Goal: Obtain resource: Download file/media

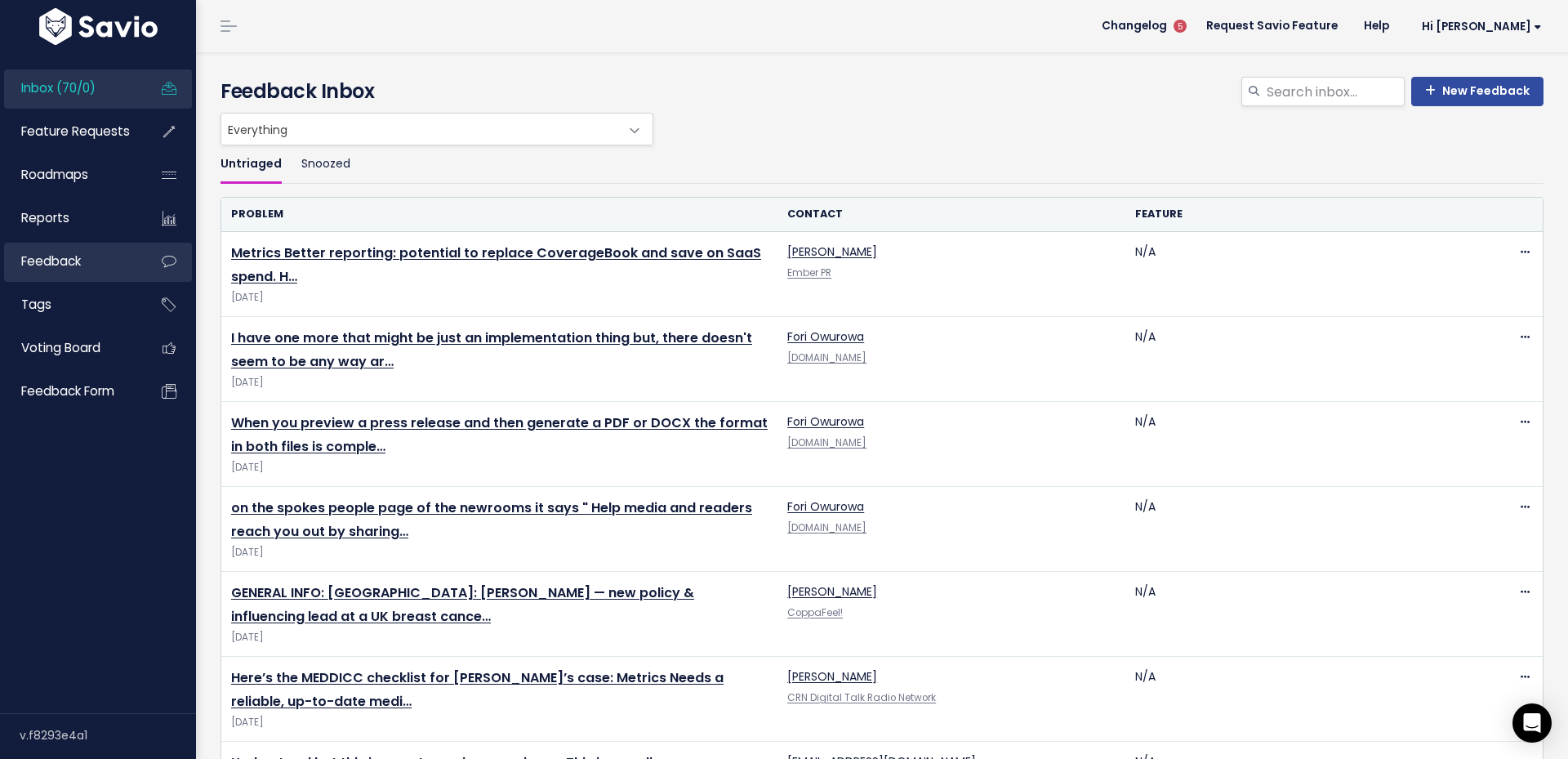
click at [77, 263] on span "Feedback" at bounding box center [51, 261] width 60 height 18
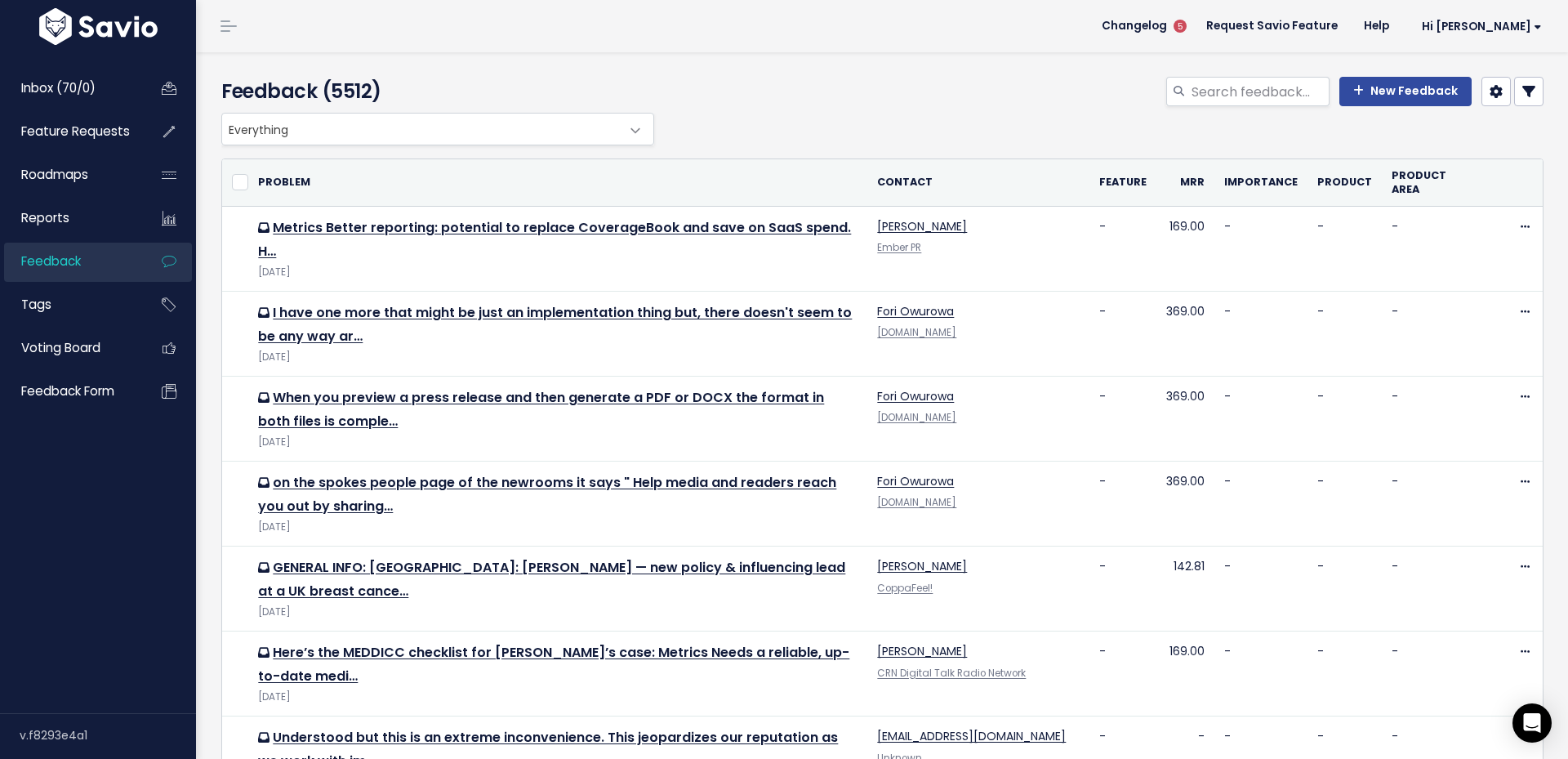
click at [466, 121] on span "Everything" at bounding box center [421, 129] width 398 height 31
click at [840, 119] on div "Everything Any Product: Any Product Area Any Product: No Product Area No Produc…" at bounding box center [878, 129] width 1323 height 32
click at [1524, 93] on icon at bounding box center [1529, 91] width 13 height 13
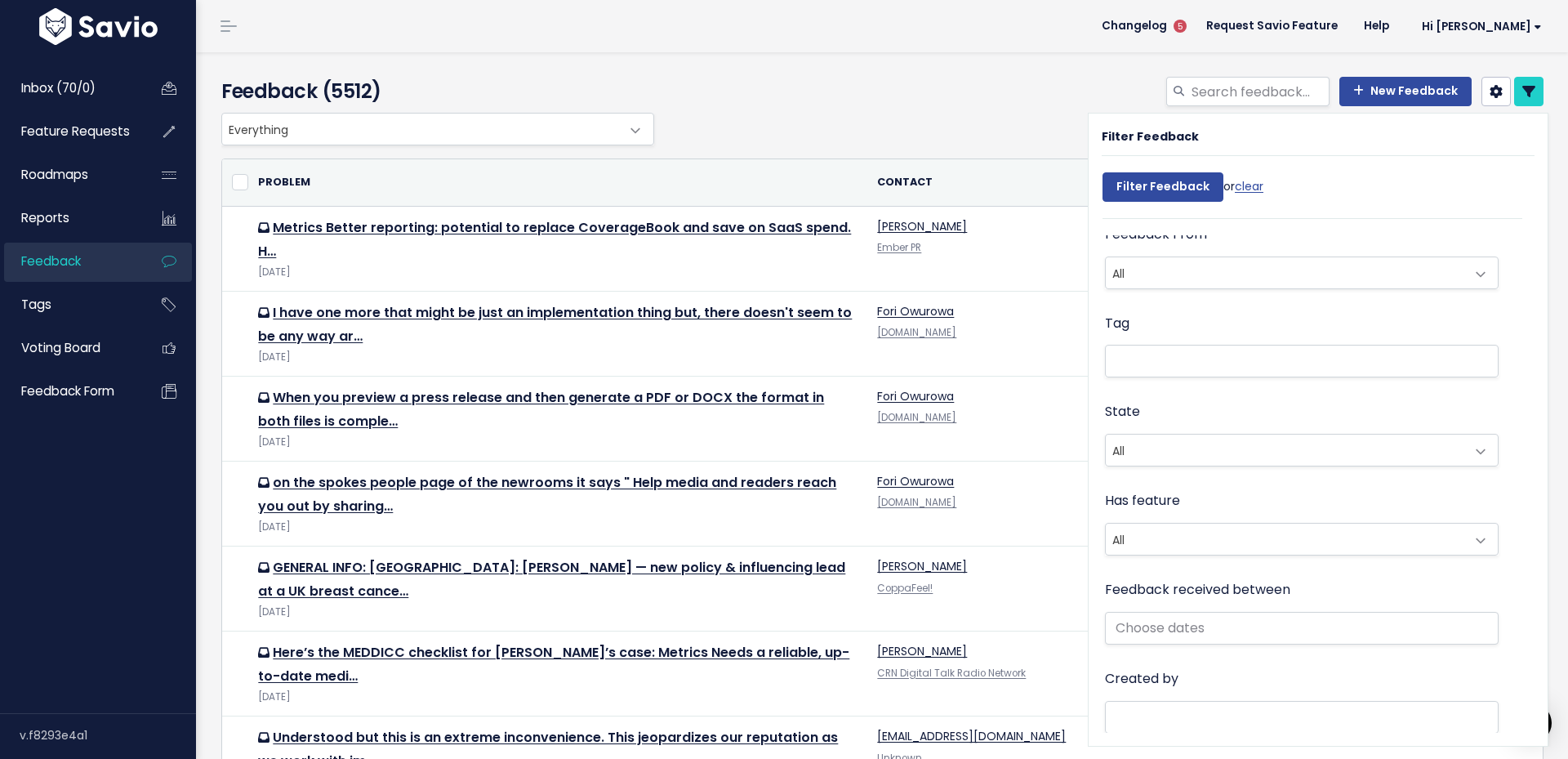
scroll to position [360, 0]
click at [1154, 353] on ul at bounding box center [1302, 368] width 392 height 31
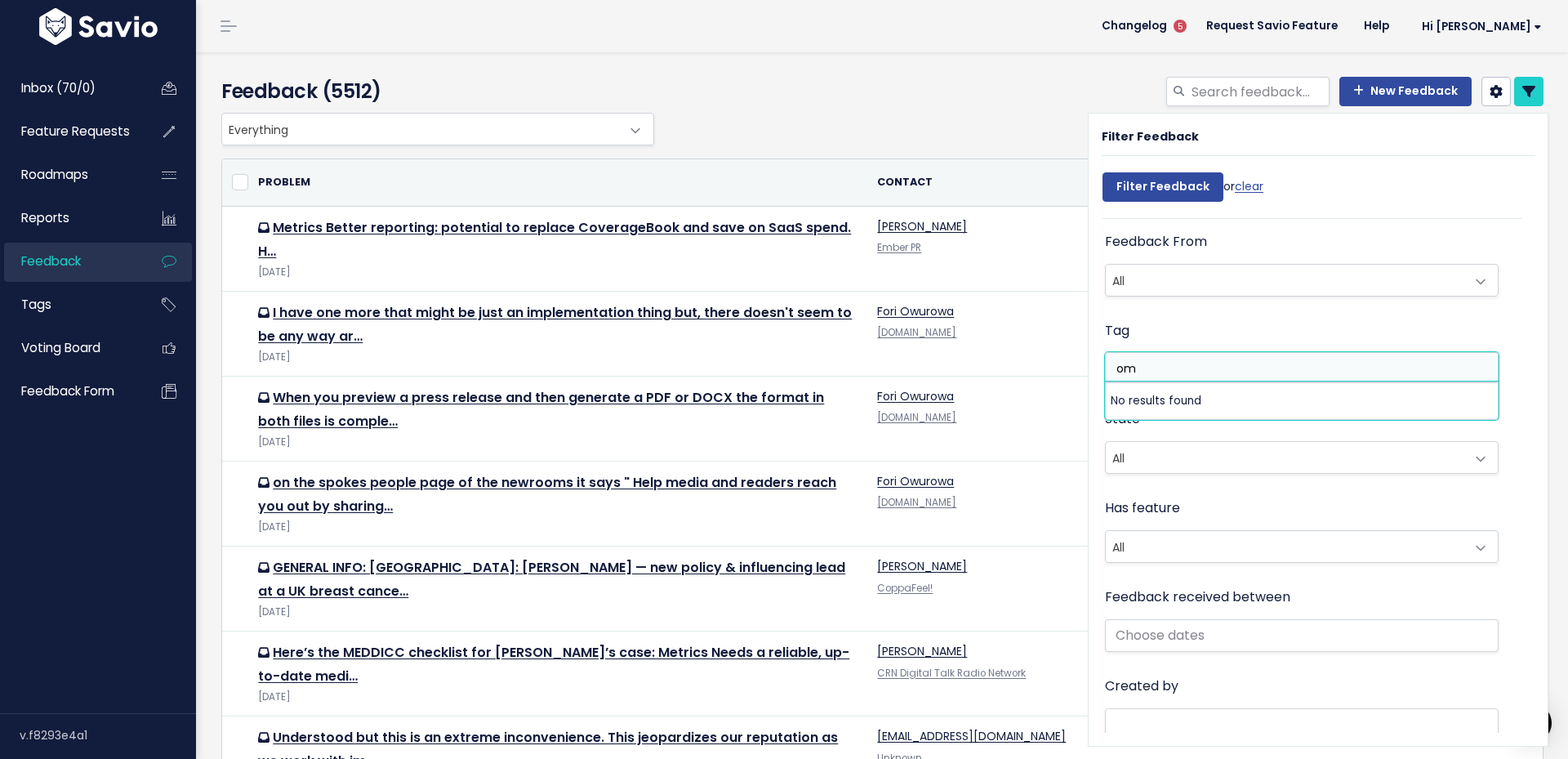
type input "o"
type input "comp"
select select "7978"
click at [1168, 188] on input "Filter Feedback" at bounding box center [1164, 187] width 121 height 30
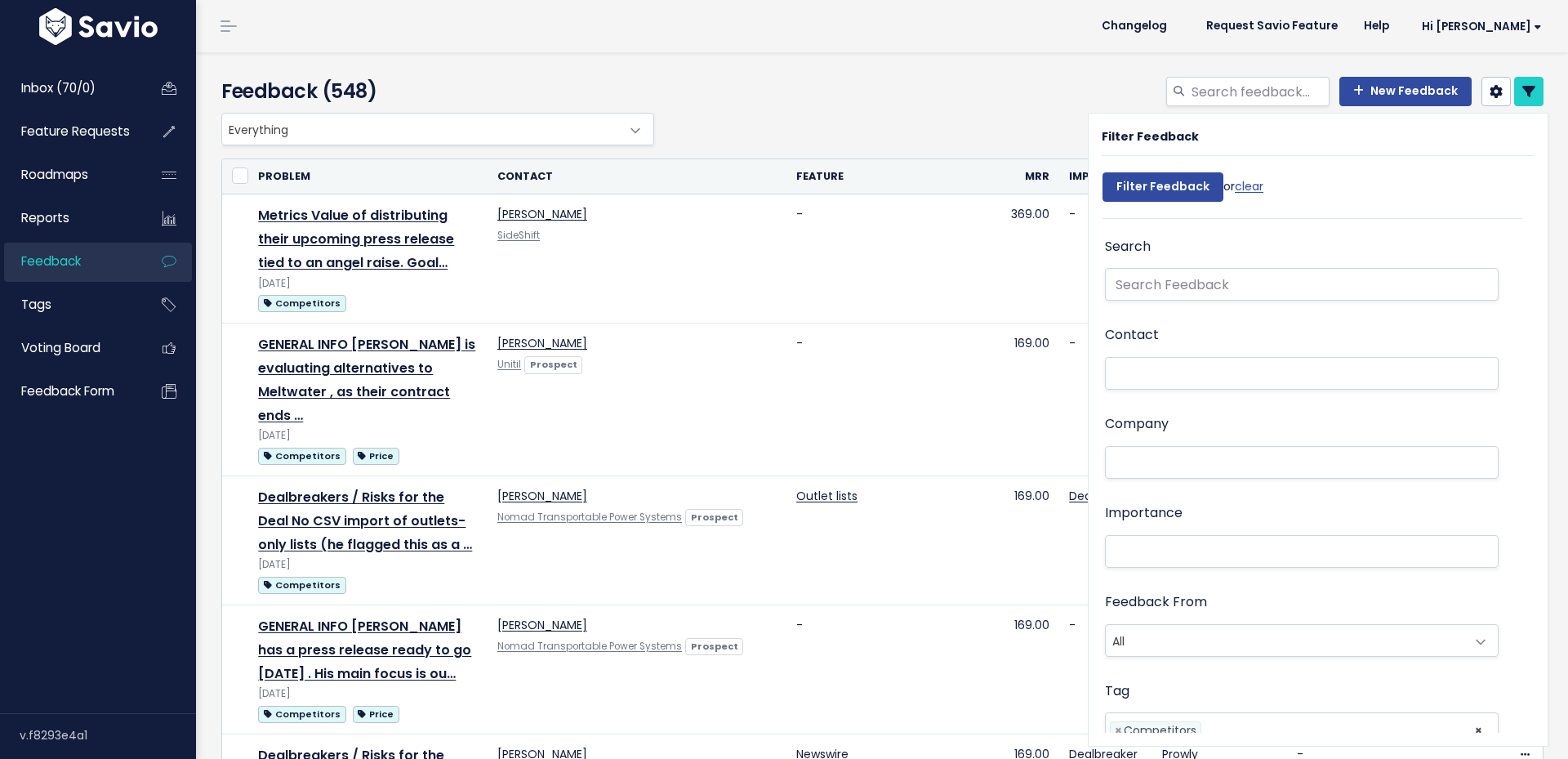
select select
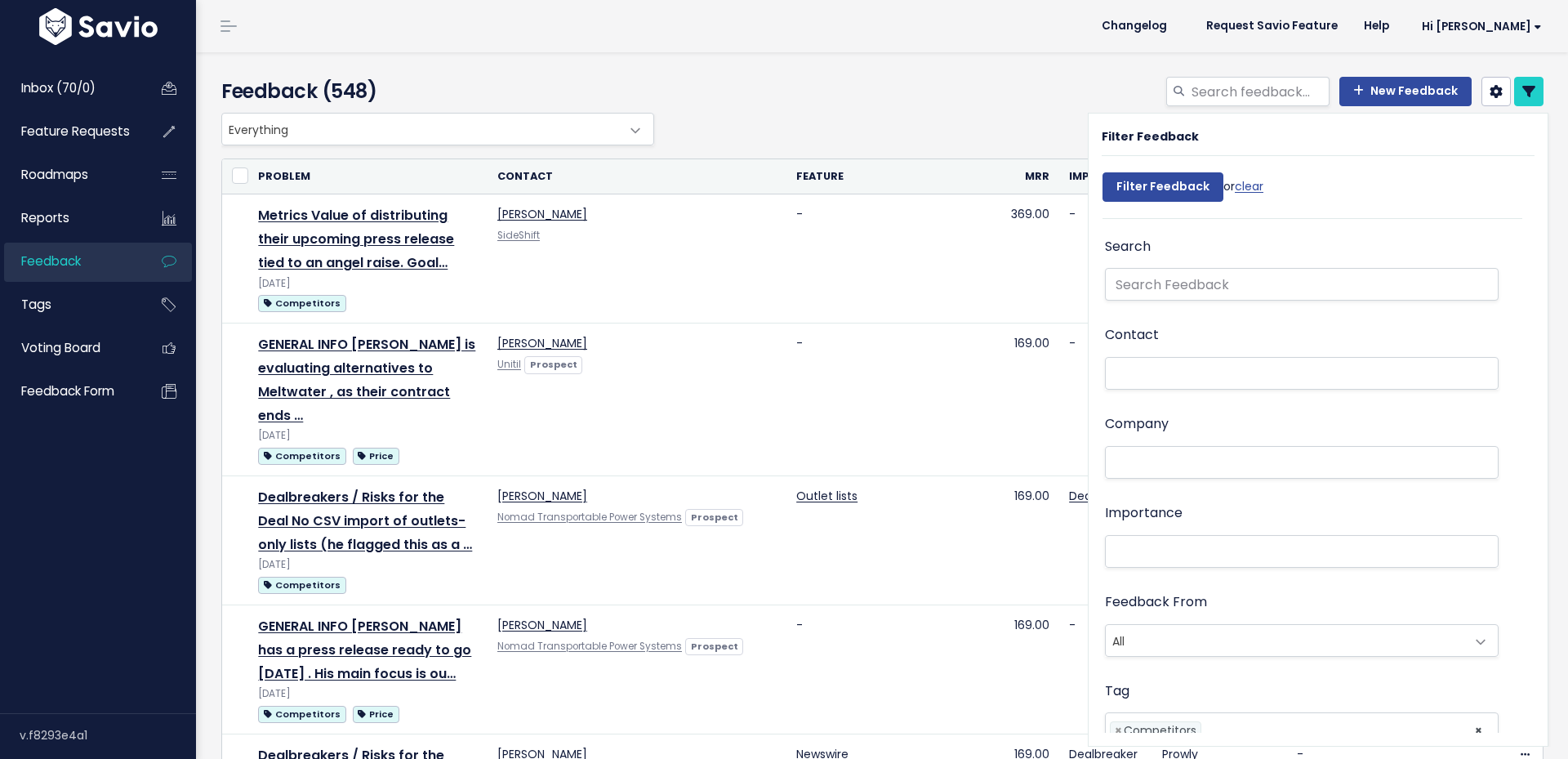
select select
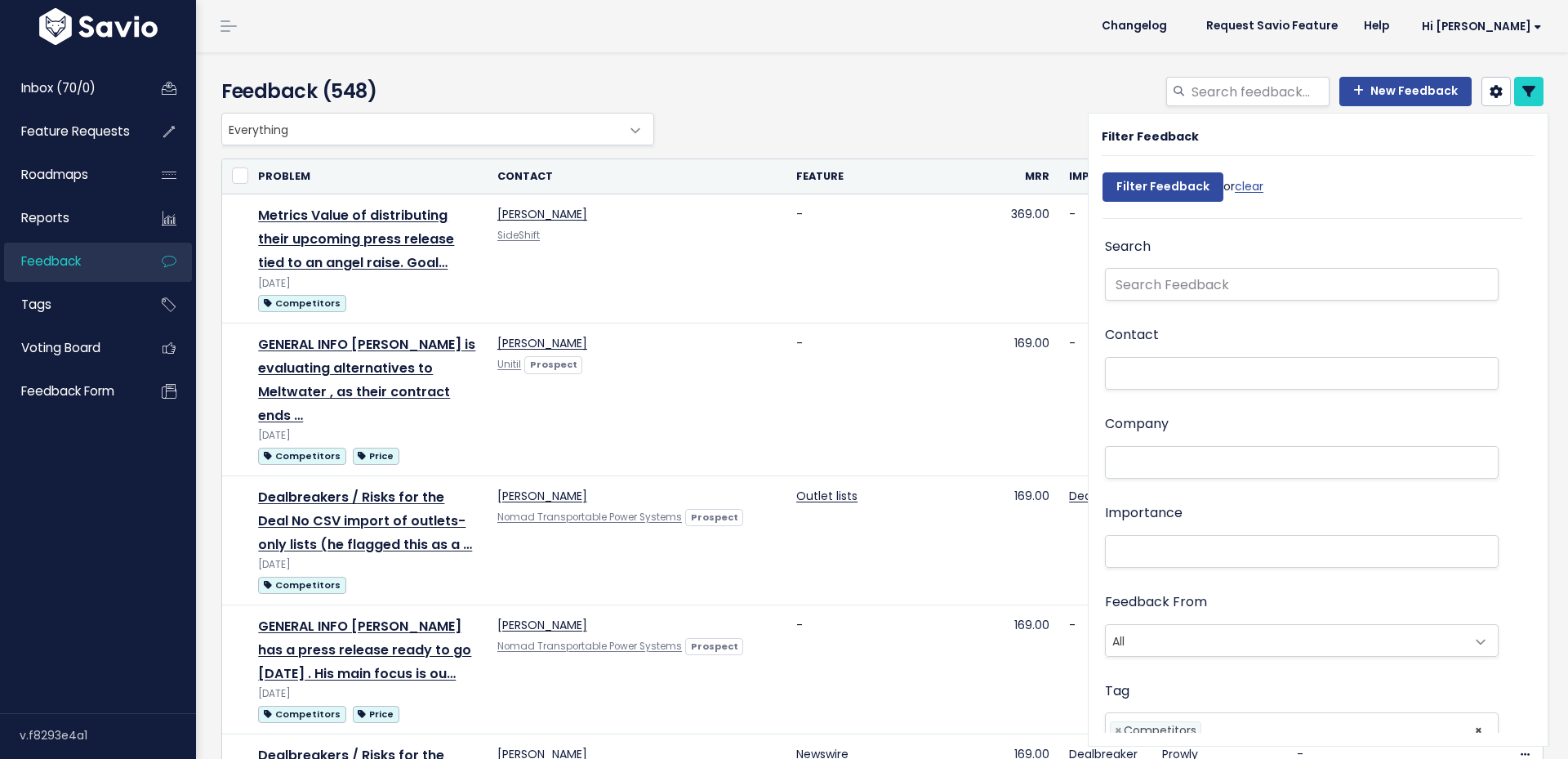
select select
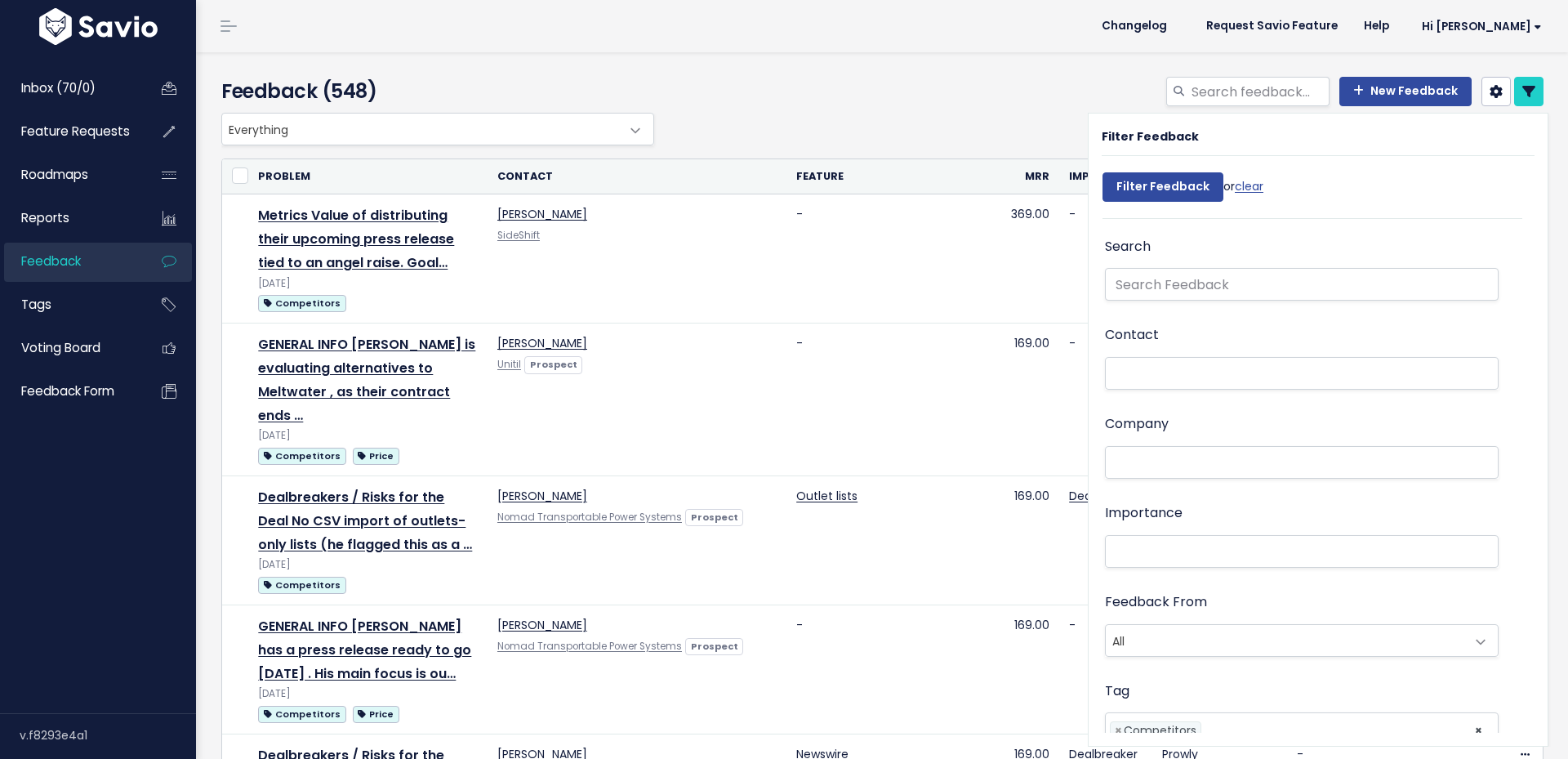
select select
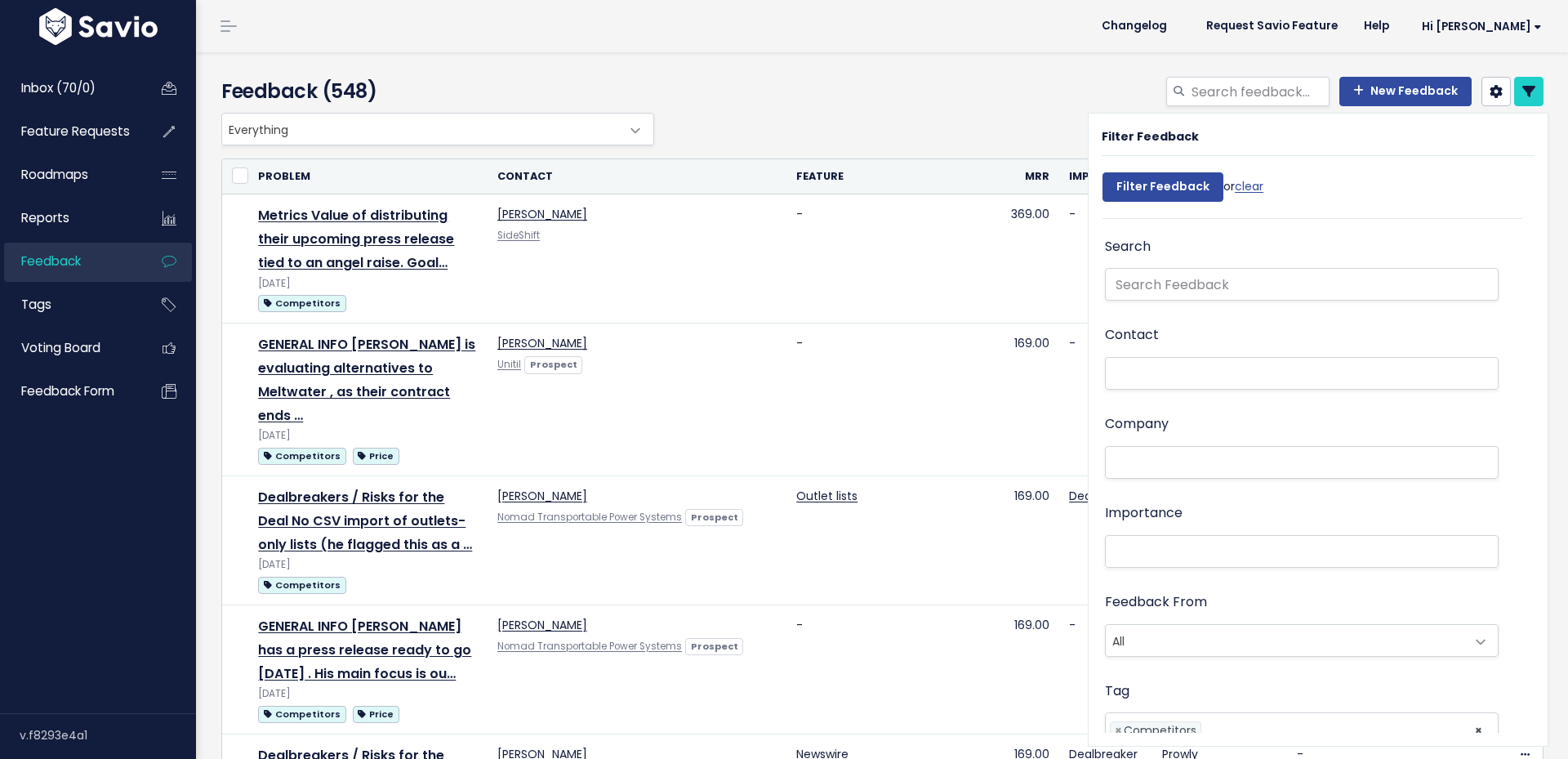
select select
click at [919, 109] on div "New Feedback" at bounding box center [1107, 95] width 898 height 36
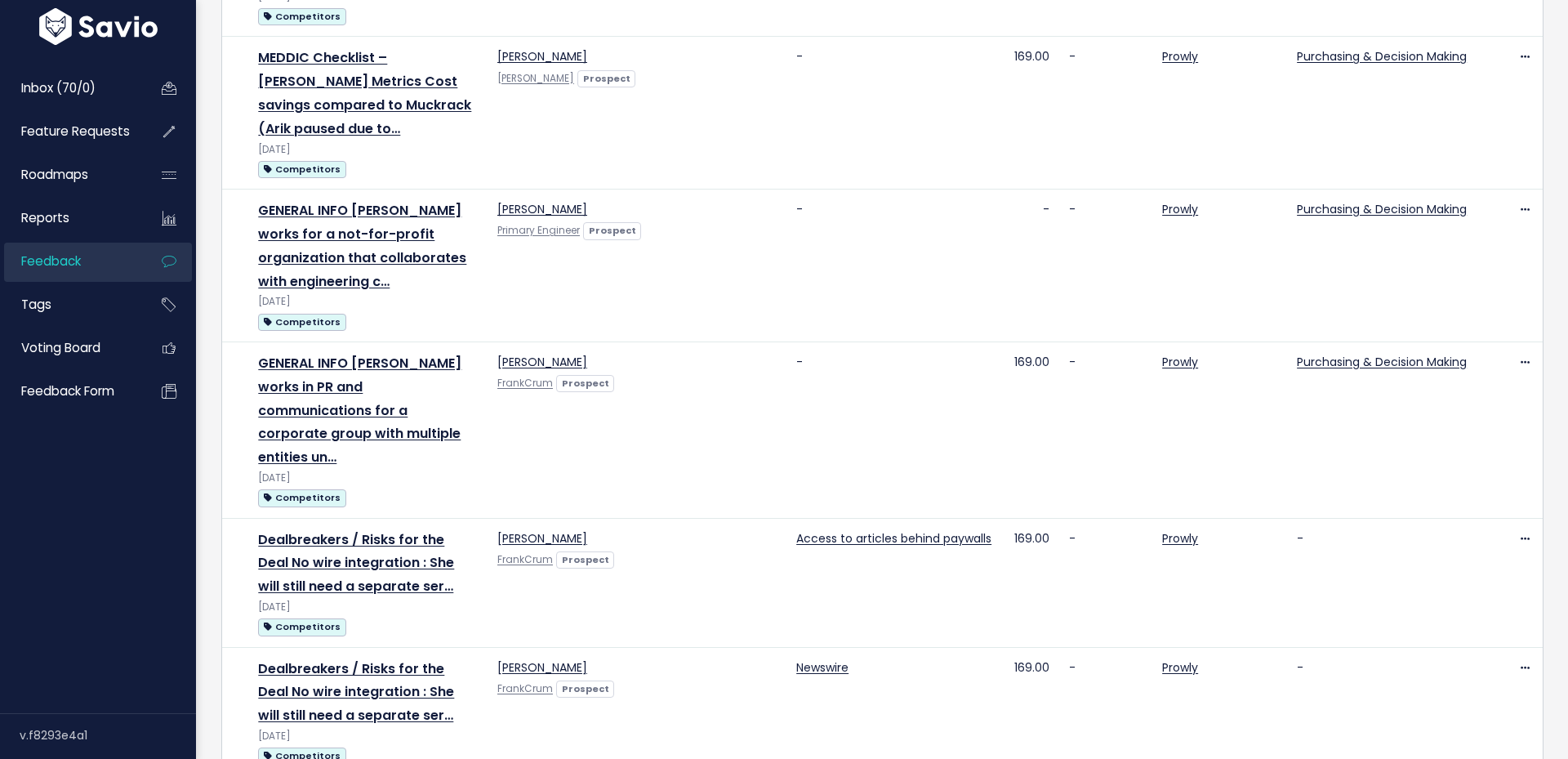
scroll to position [2046, 0]
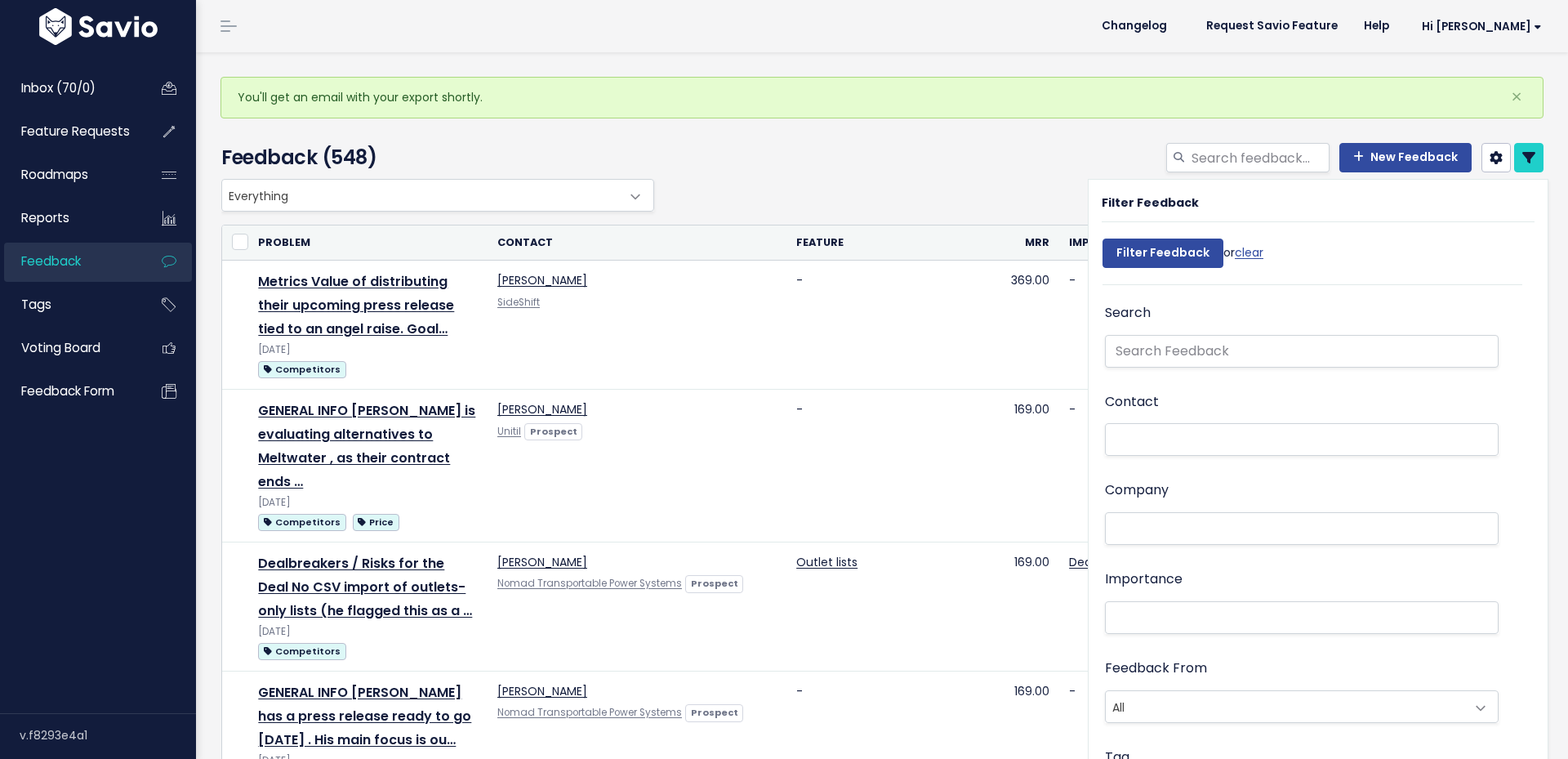
select select
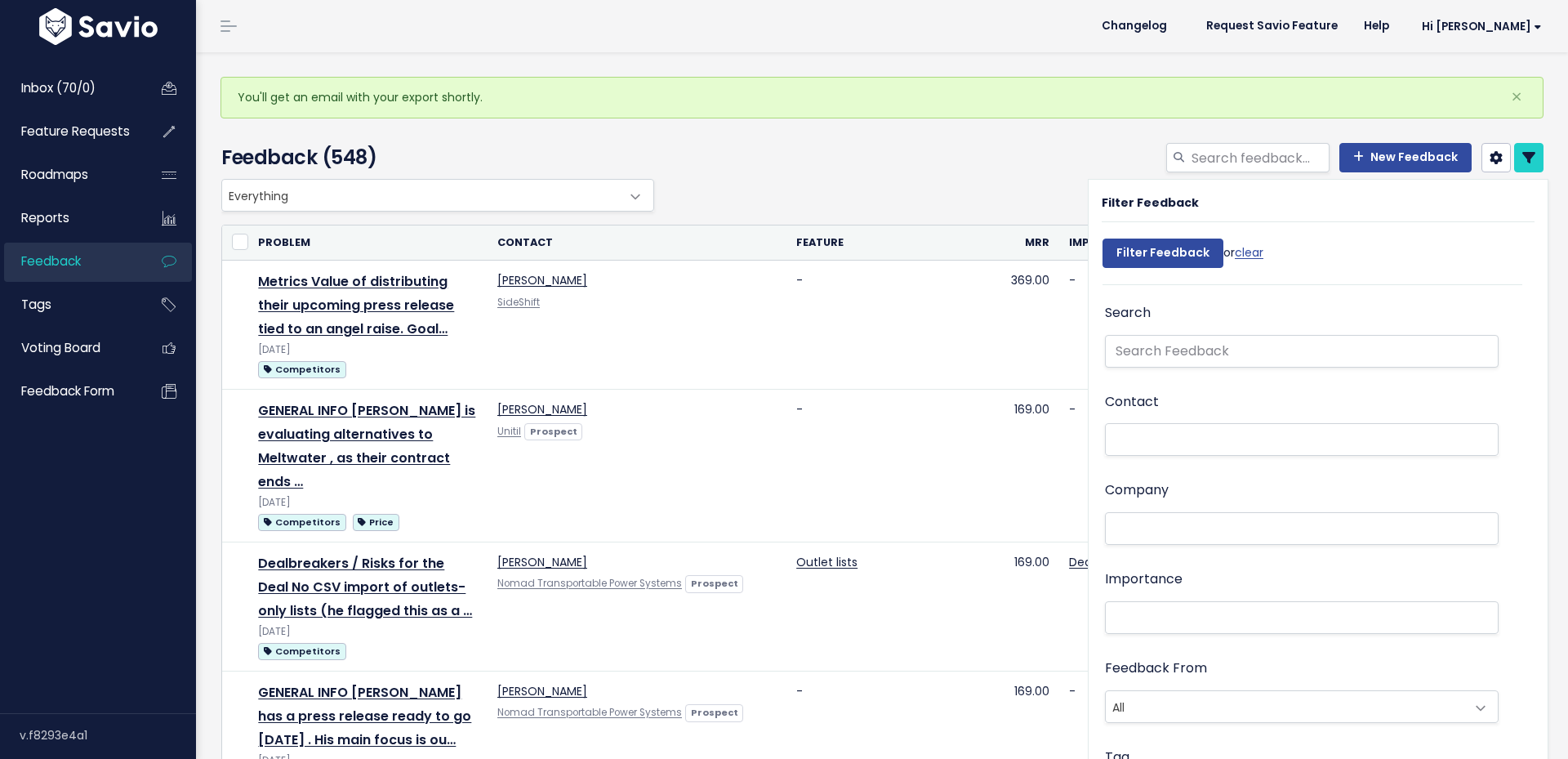
select select
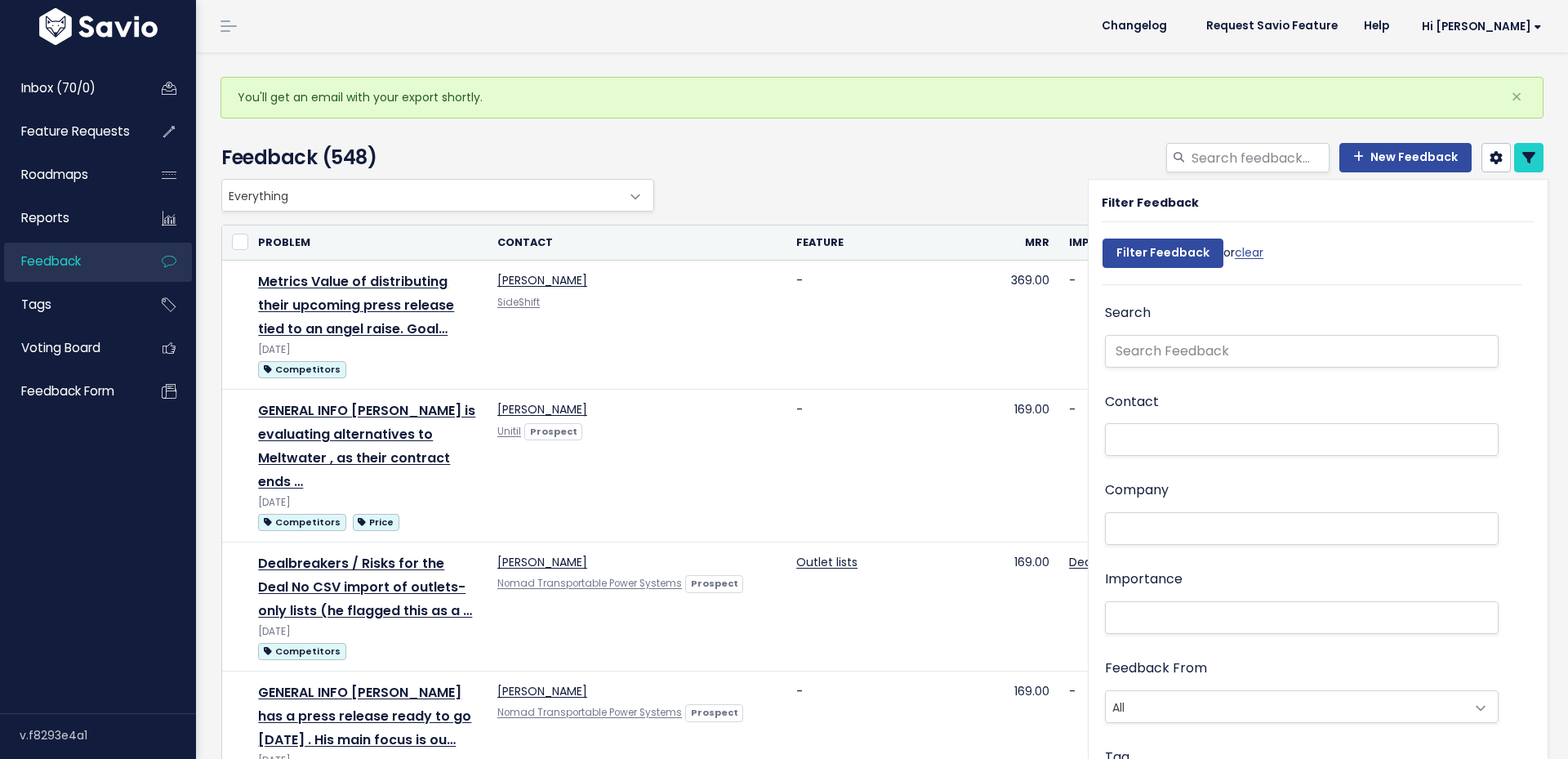
select select
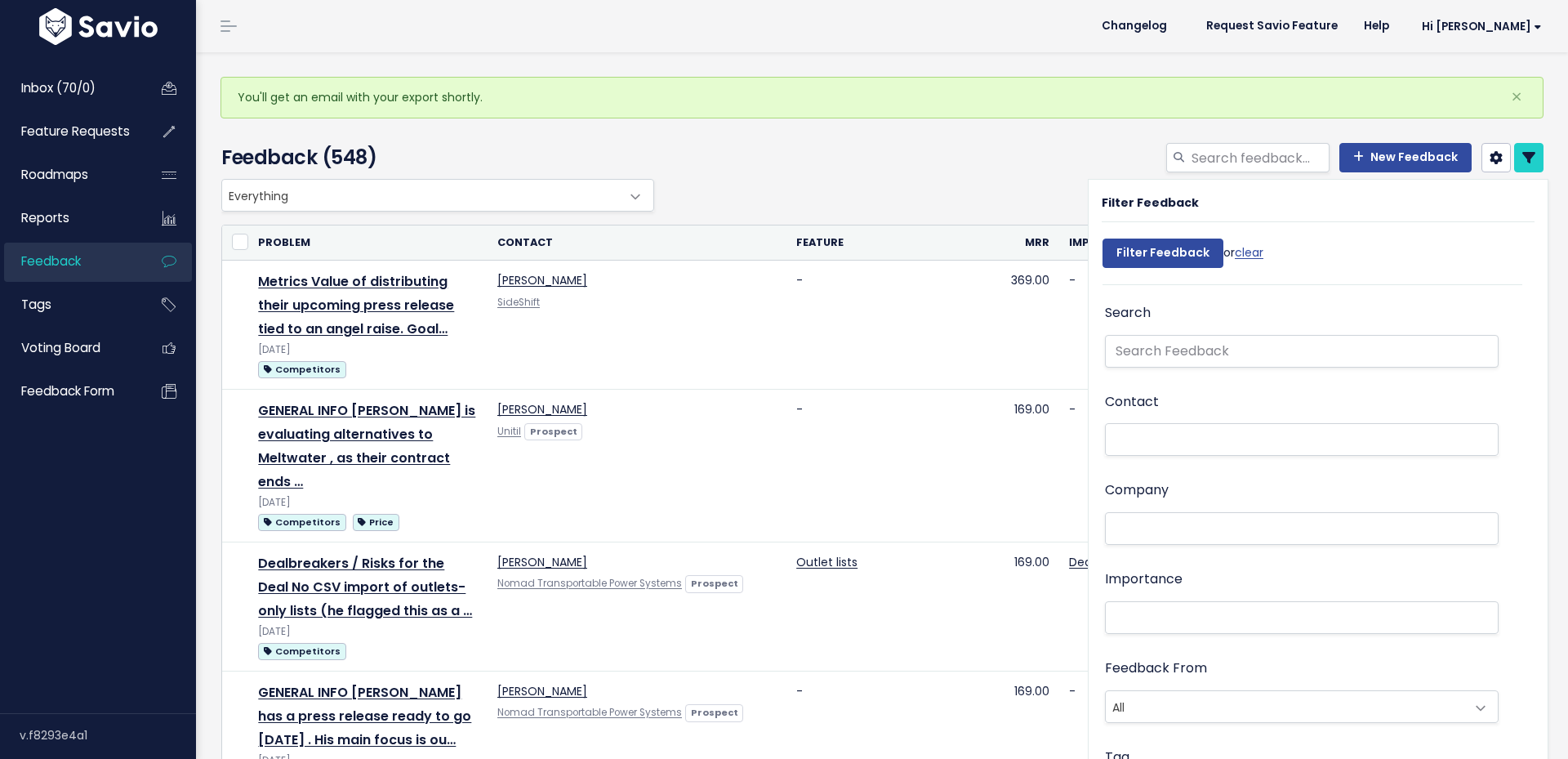
select select
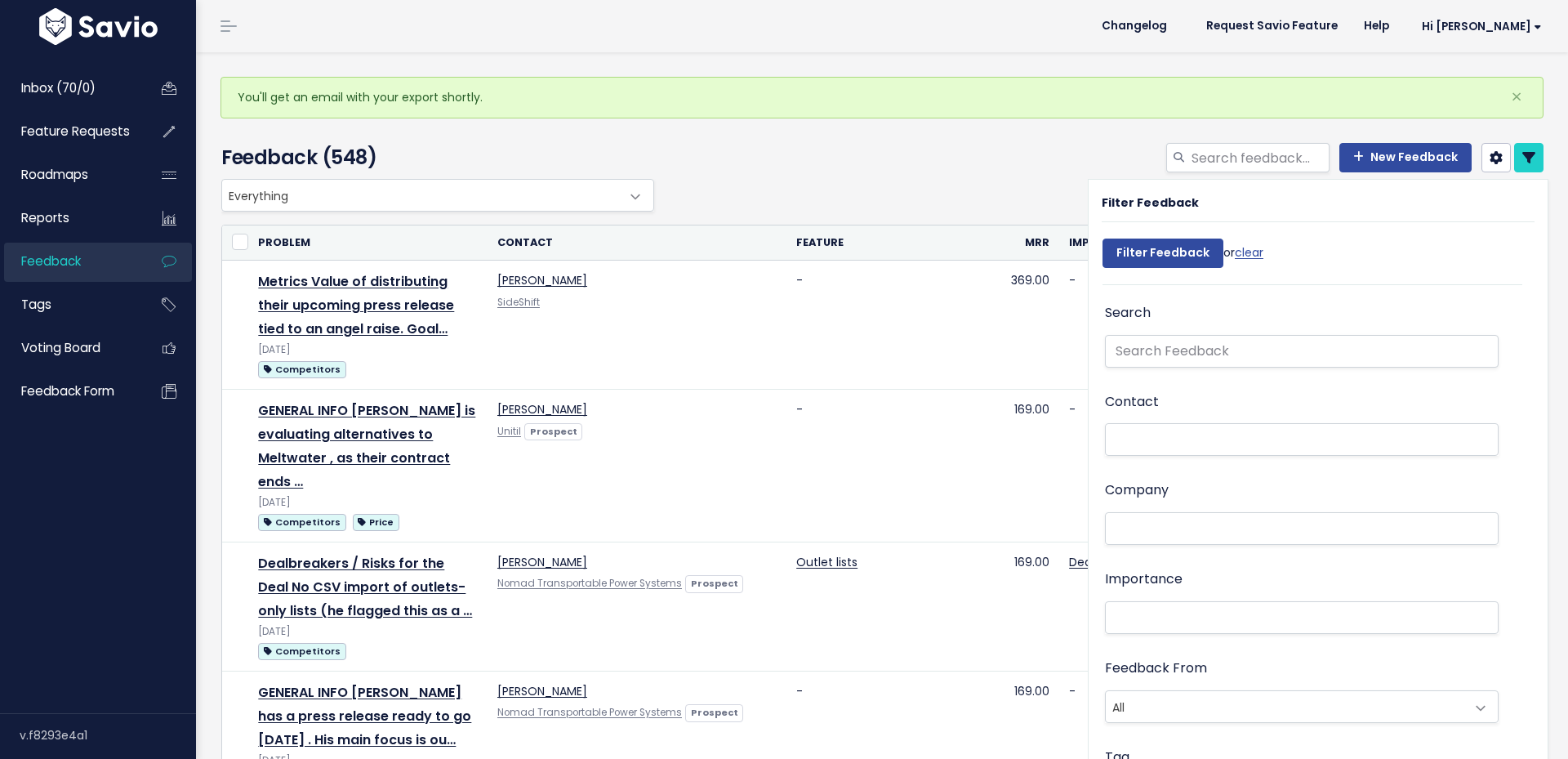
select select
click at [1540, 160] on link at bounding box center [1529, 158] width 30 height 30
